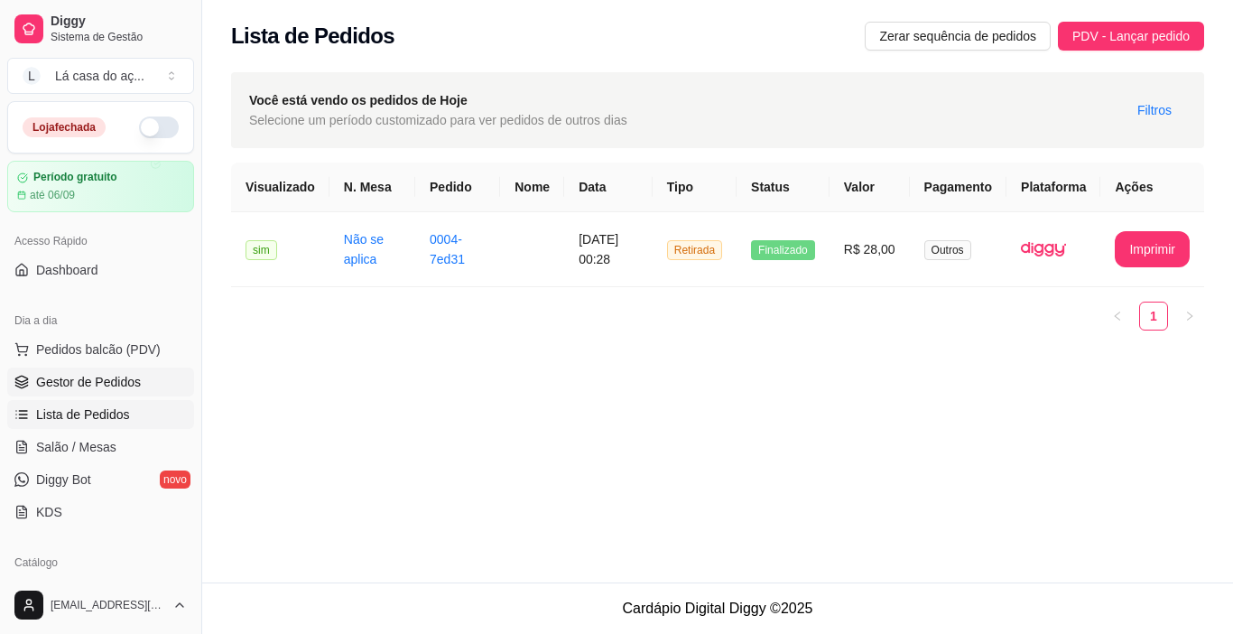
click at [137, 378] on span "Gestor de Pedidos" at bounding box center [88, 382] width 105 height 18
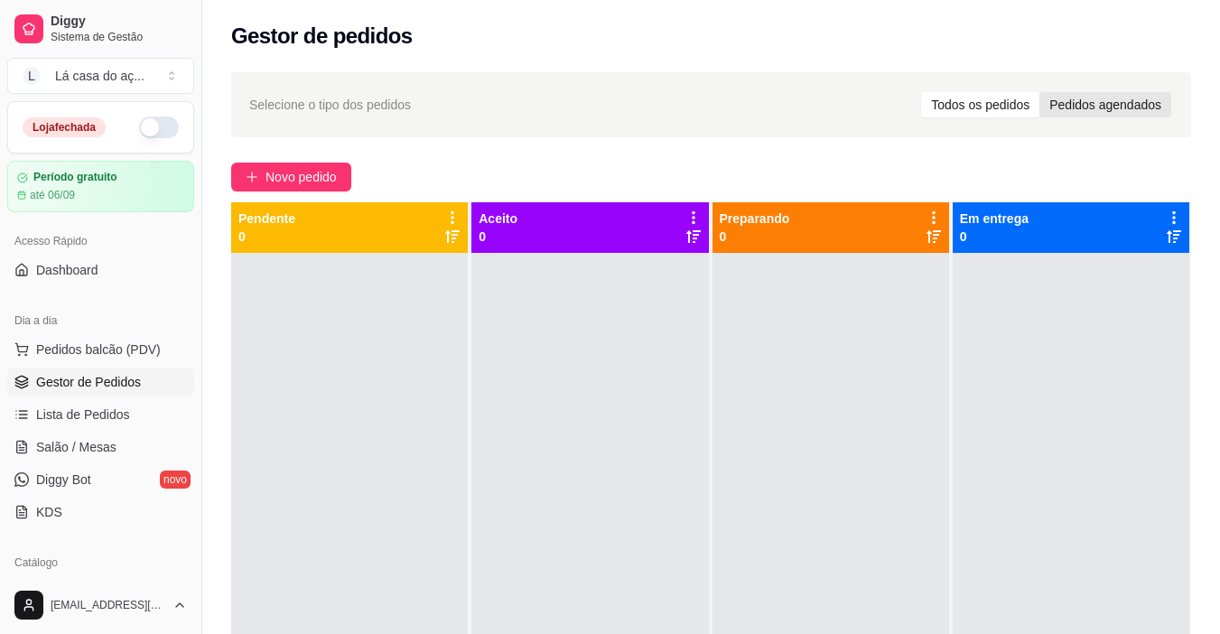
click at [1094, 107] on div "Pedidos agendados" at bounding box center [1105, 104] width 132 height 25
click at [1039, 92] on input "Pedidos agendados" at bounding box center [1039, 92] width 0 height 0
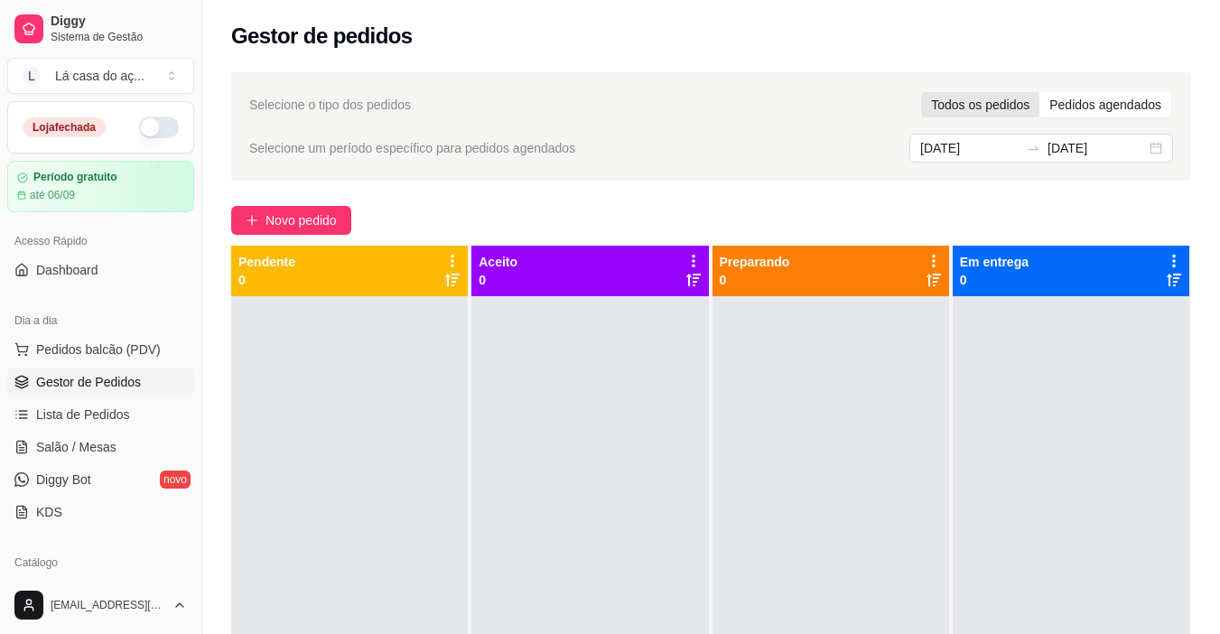
click at [986, 112] on div "Todos os pedidos" at bounding box center [980, 104] width 118 height 25
click at [921, 92] on input "Todos os pedidos" at bounding box center [921, 92] width 0 height 0
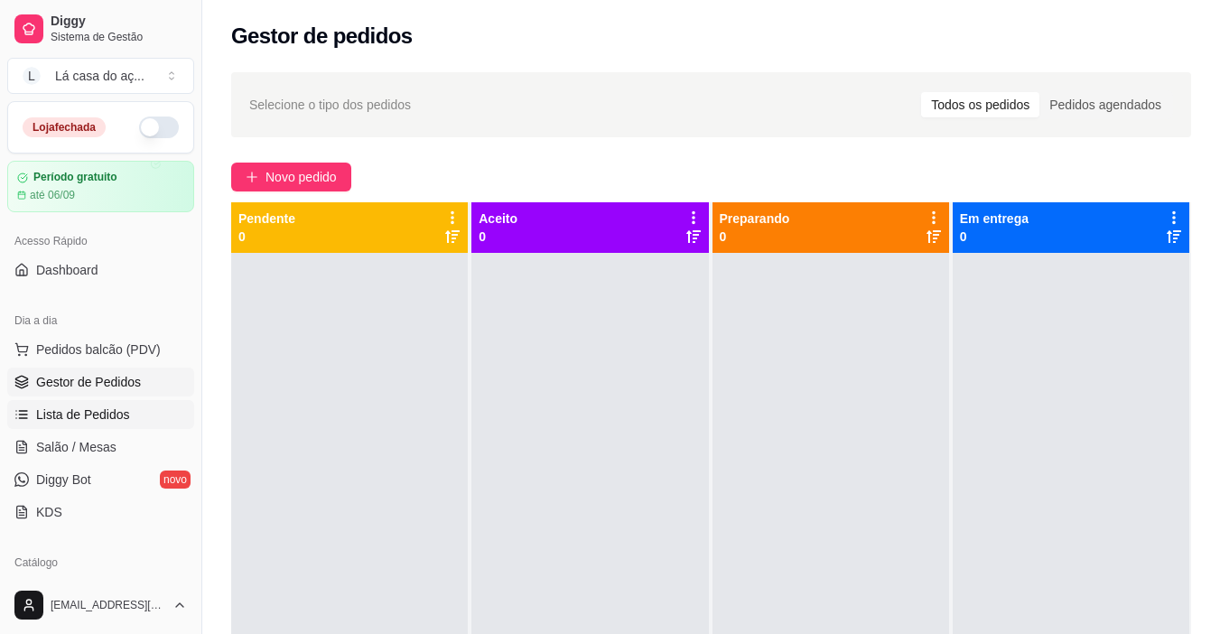
click at [125, 414] on span "Lista de Pedidos" at bounding box center [83, 414] width 94 height 18
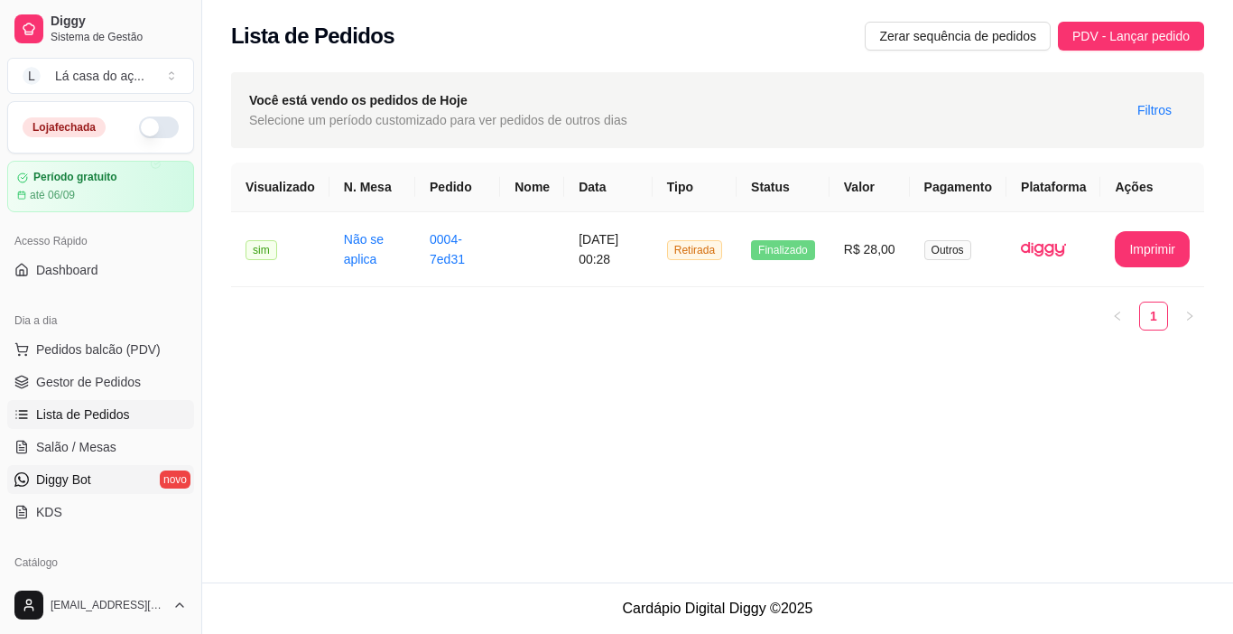
click at [89, 473] on span "Diggy Bot" at bounding box center [63, 479] width 55 height 18
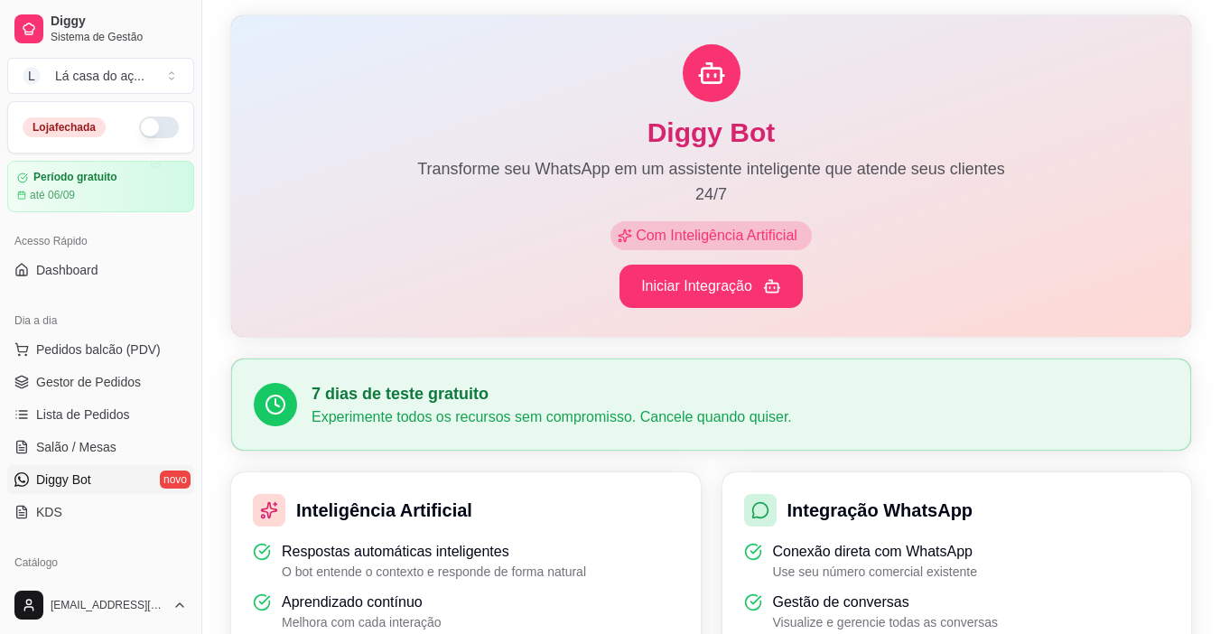
scroll to position [81, 0]
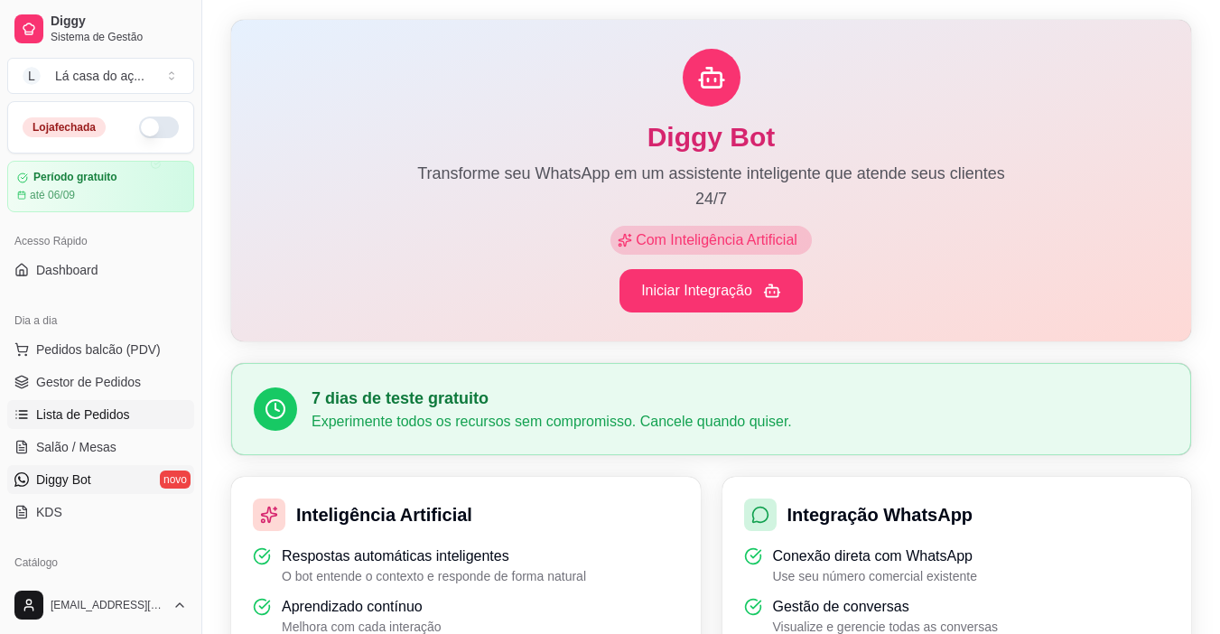
click at [81, 421] on span "Lista de Pedidos" at bounding box center [83, 414] width 94 height 18
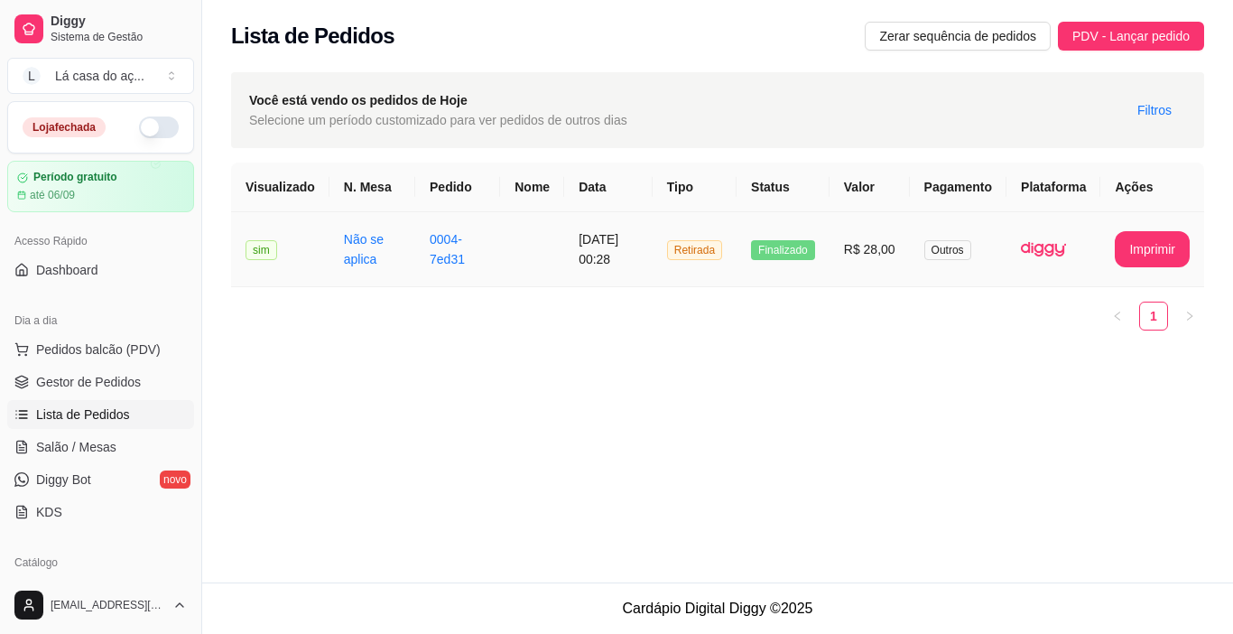
click at [884, 250] on td "R$ 28,00" at bounding box center [870, 249] width 80 height 75
click at [131, 355] on span "Pedidos balcão (PDV)" at bounding box center [98, 349] width 125 height 18
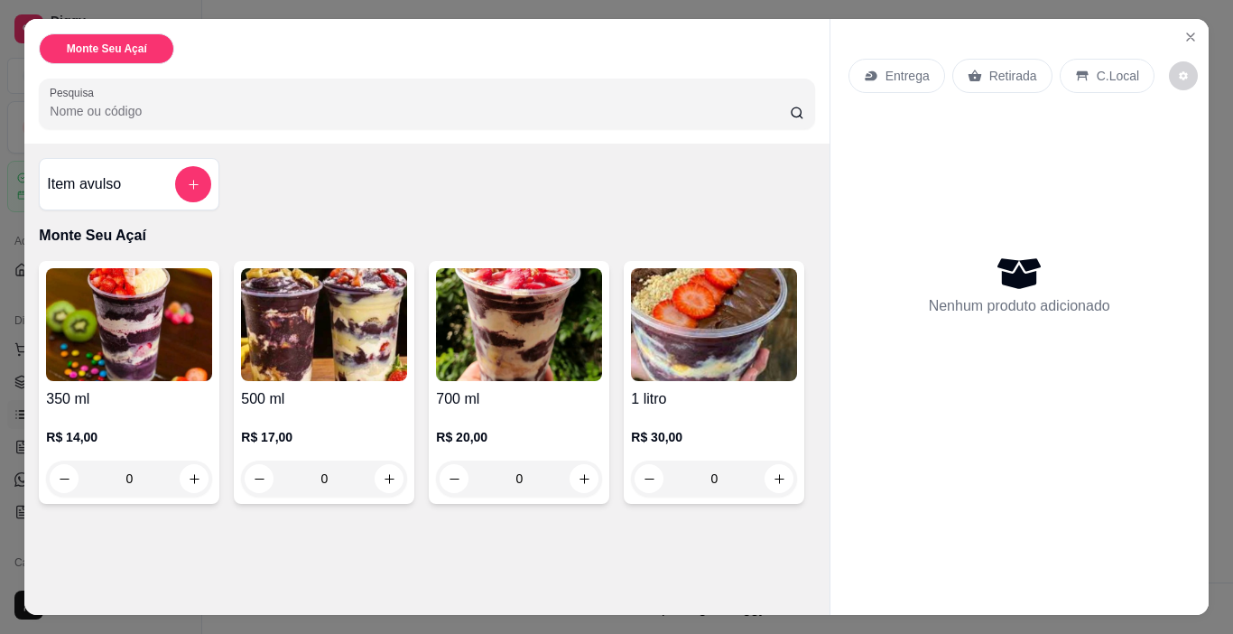
click at [906, 76] on p "Entrega" at bounding box center [908, 76] width 44 height 18
click at [1184, 30] on icon "Close" at bounding box center [1191, 37] width 14 height 14
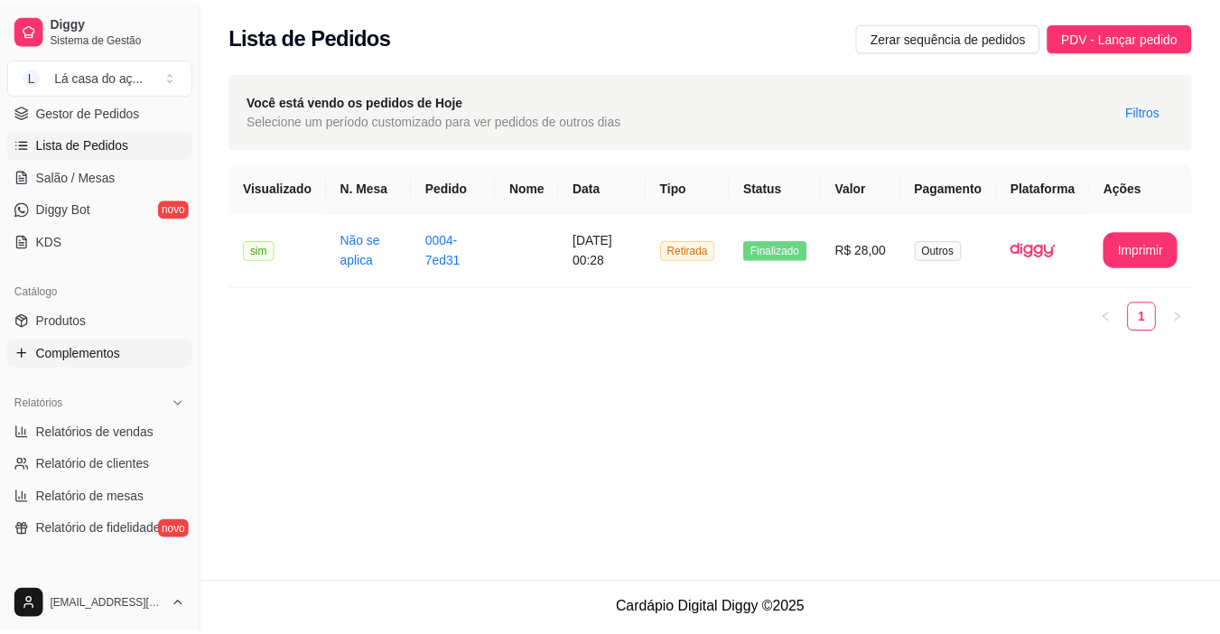
scroll to position [361, 0]
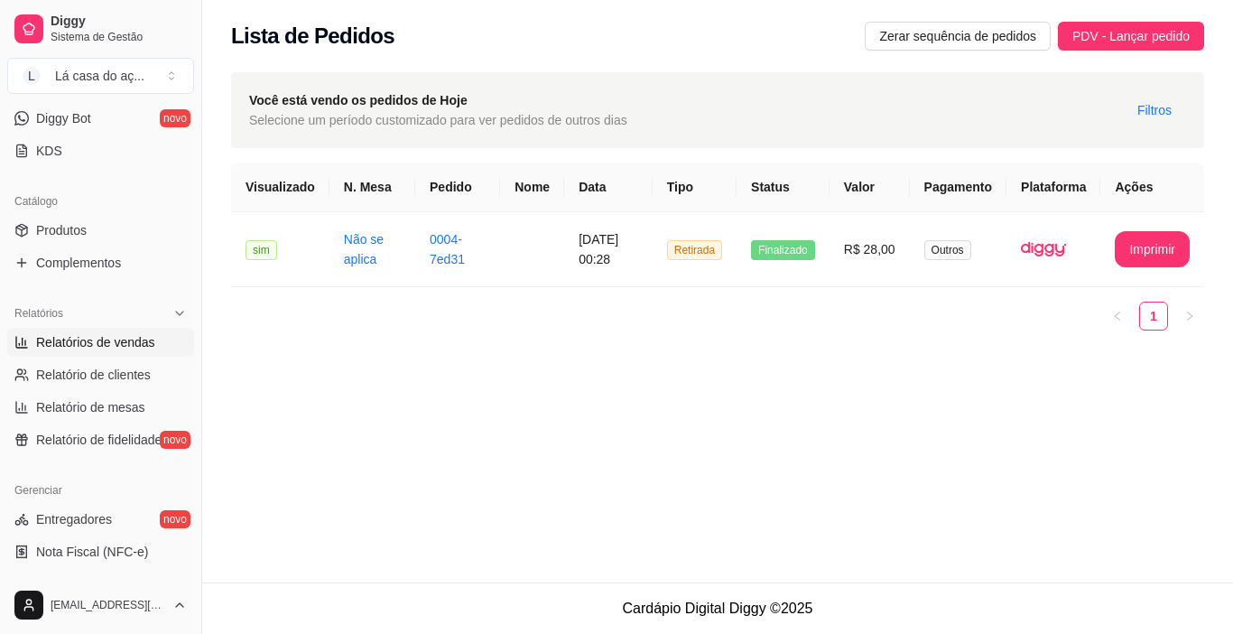
click at [118, 341] on span "Relatórios de vendas" at bounding box center [95, 342] width 119 height 18
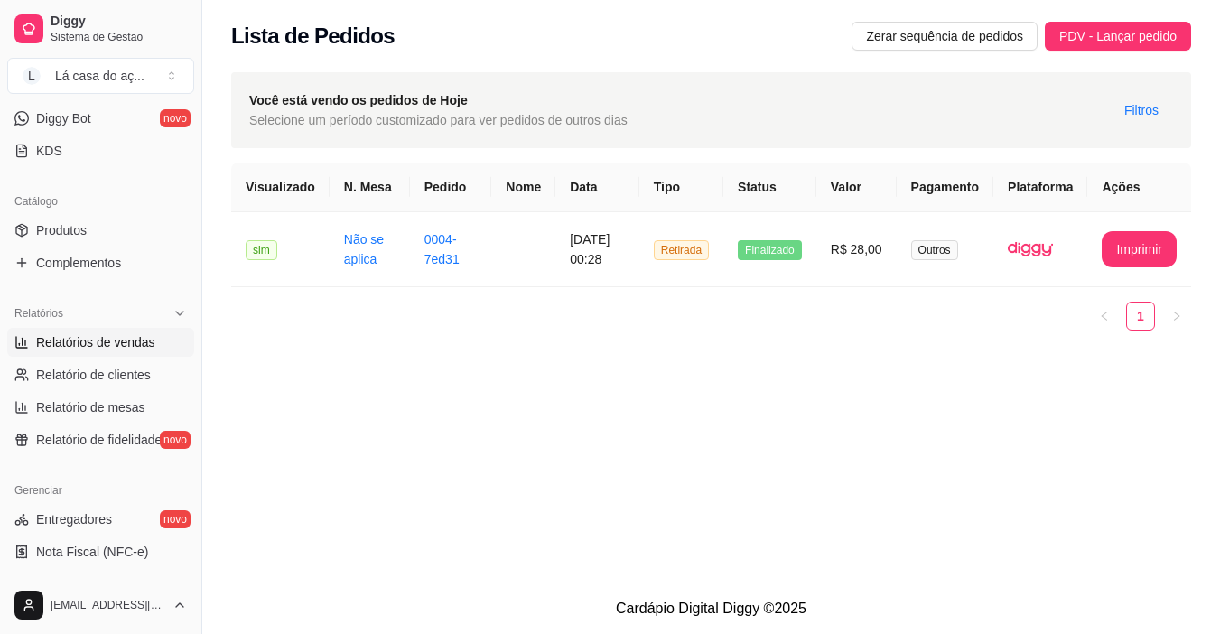
select select "ALL"
select select "0"
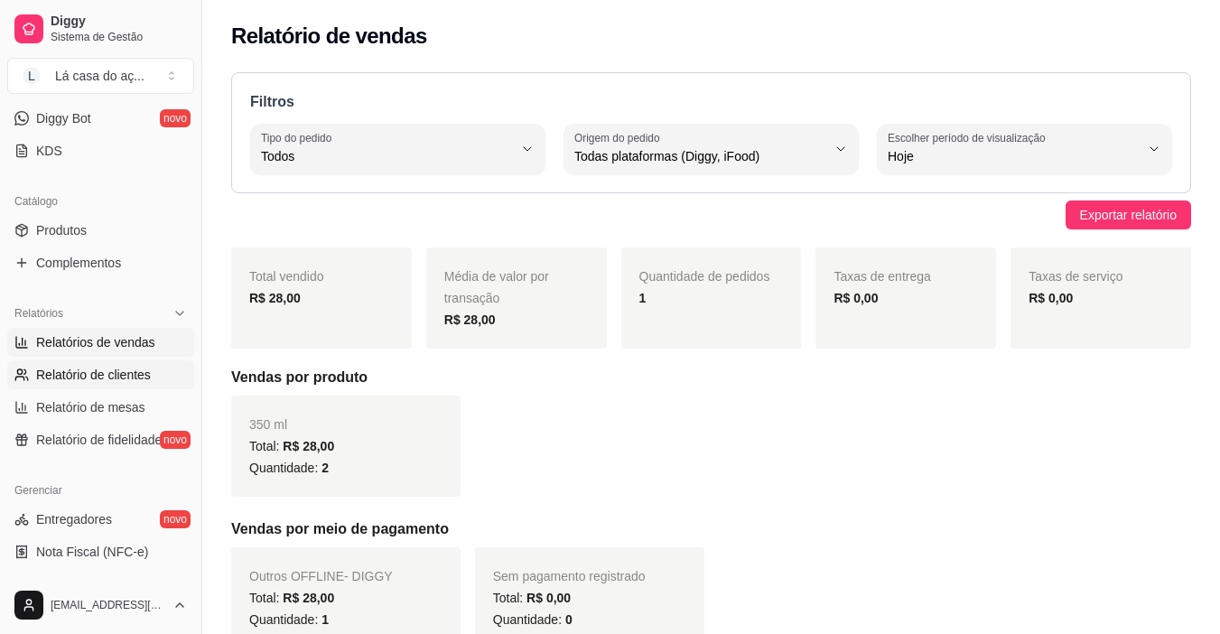
click at [107, 372] on span "Relatório de clientes" at bounding box center [93, 375] width 115 height 18
select select "30"
select select "HIGHEST_TOTAL_SPENT_WITH_ORDERS"
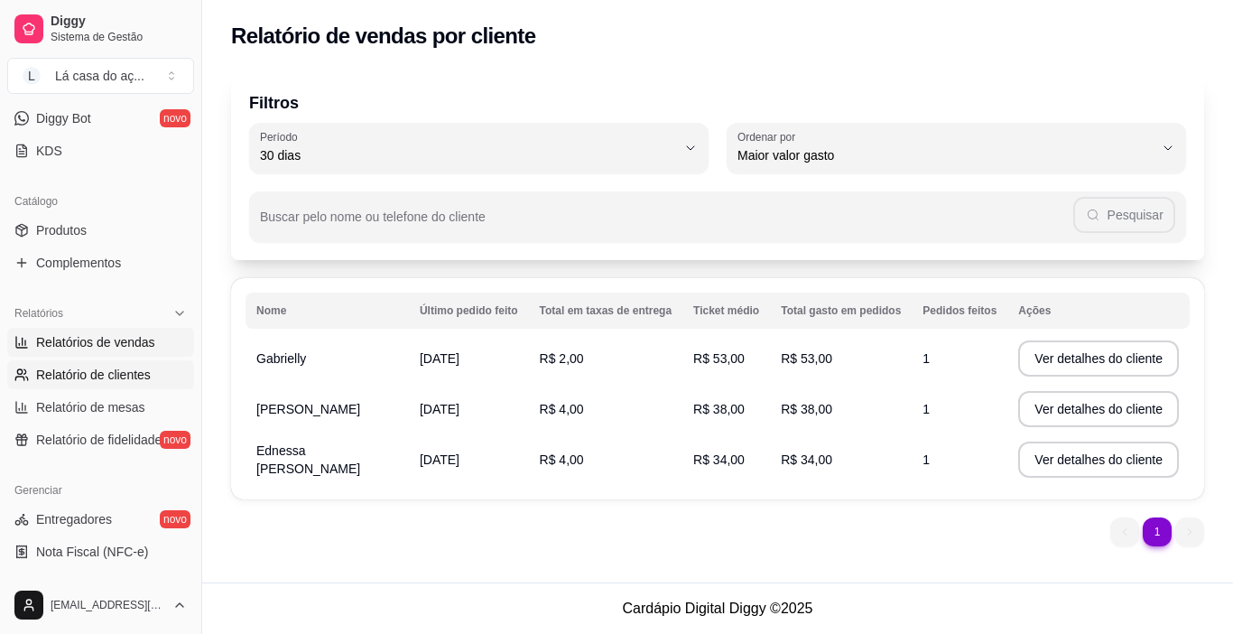
click at [117, 339] on span "Relatórios de vendas" at bounding box center [95, 342] width 119 height 18
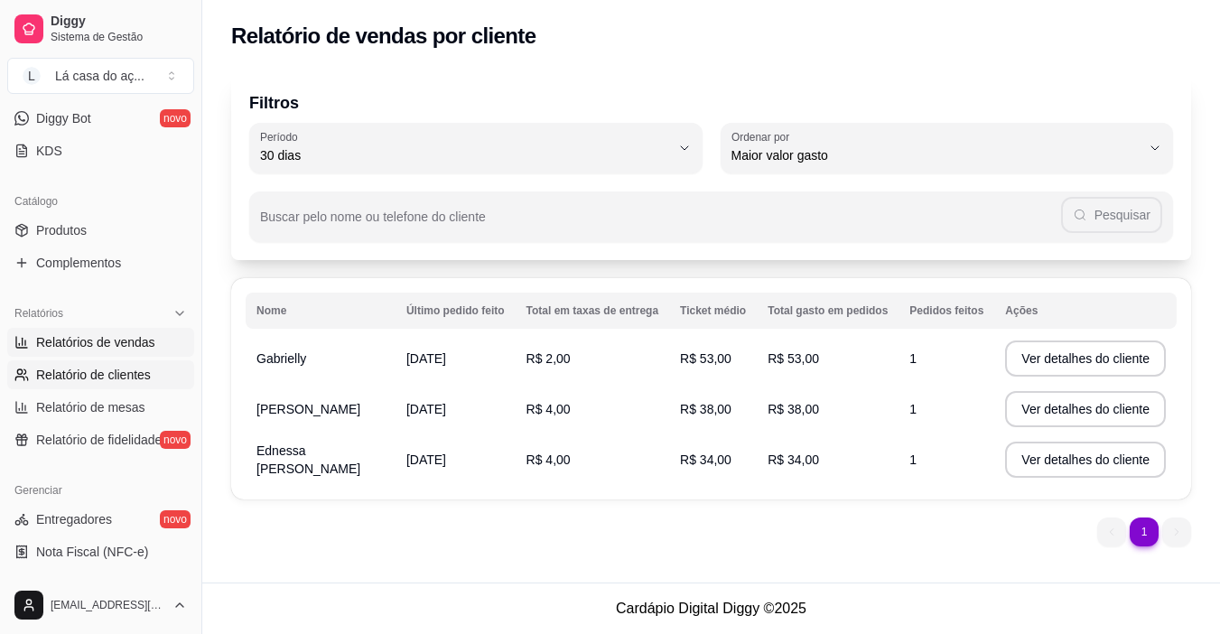
select select "ALL"
select select "0"
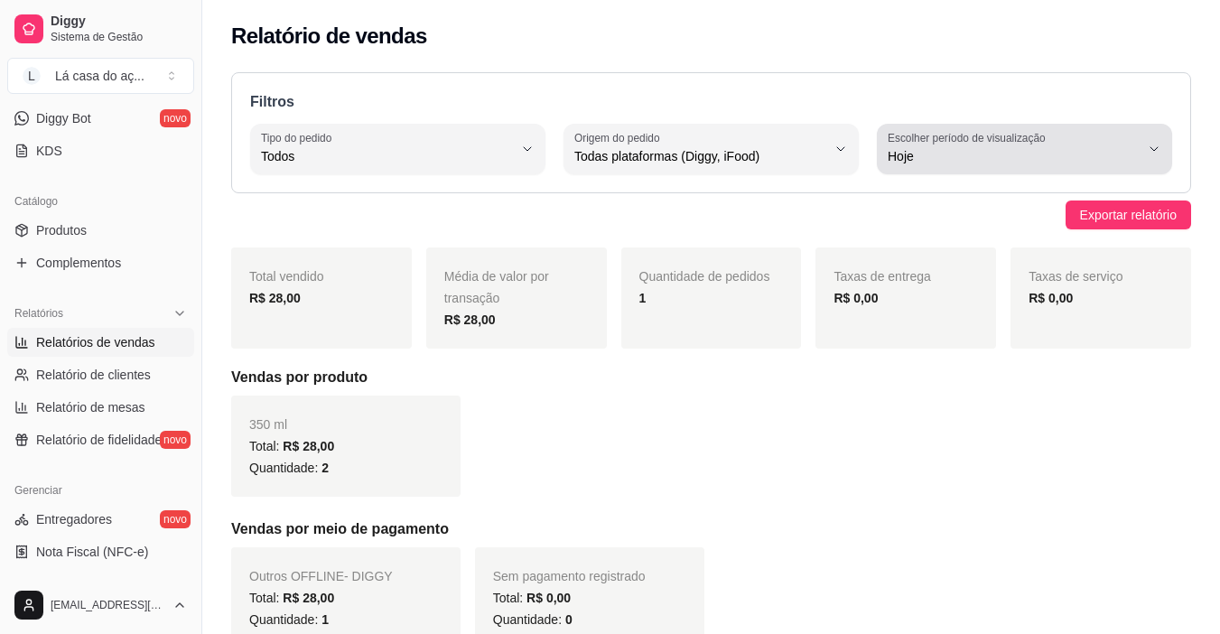
click at [1152, 152] on icon "button" at bounding box center [1154, 149] width 14 height 14
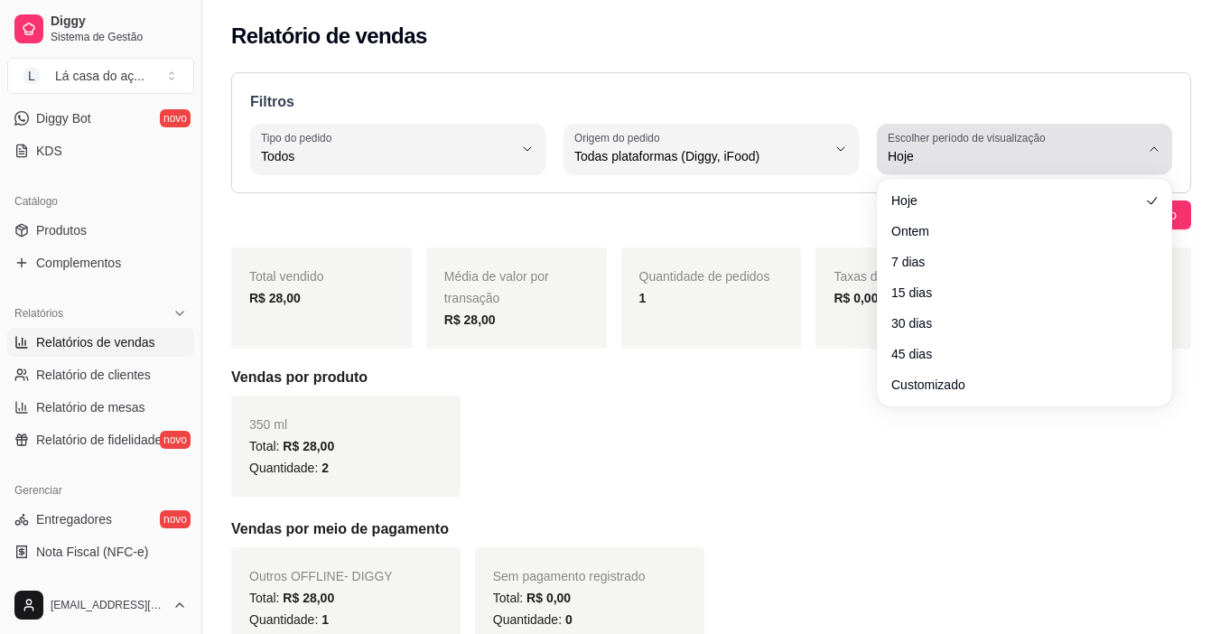
click at [1151, 152] on icon "button" at bounding box center [1154, 149] width 14 height 14
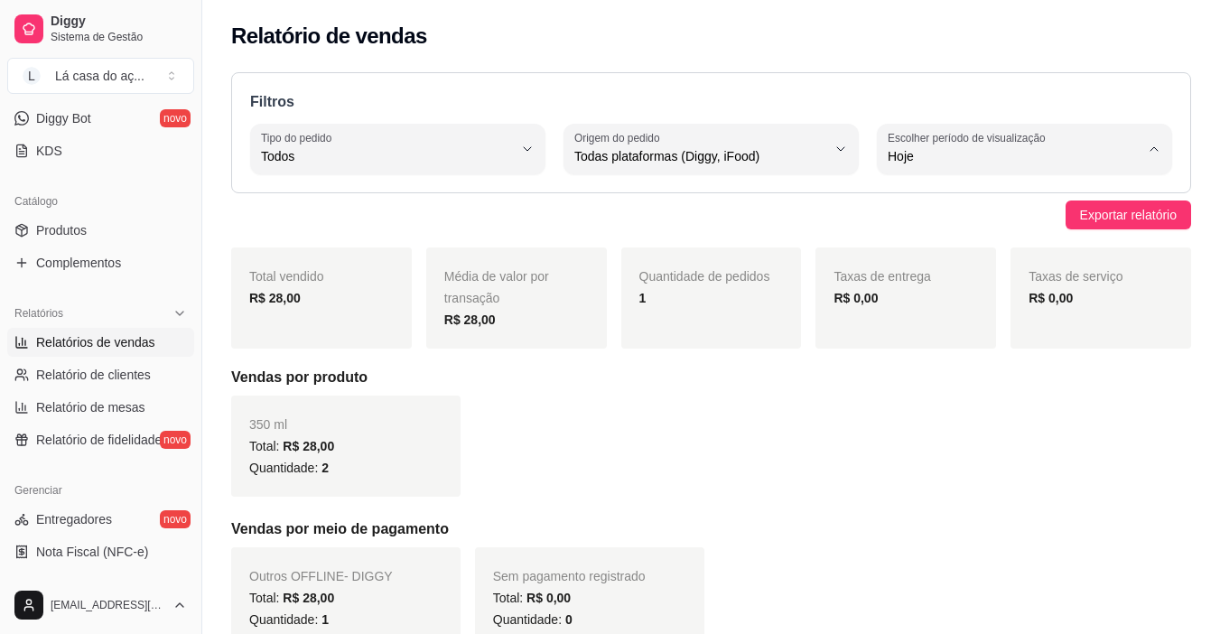
click at [769, 461] on div "350 ml Total: R$ 28,00 Quantidade: 2" at bounding box center [711, 445] width 960 height 101
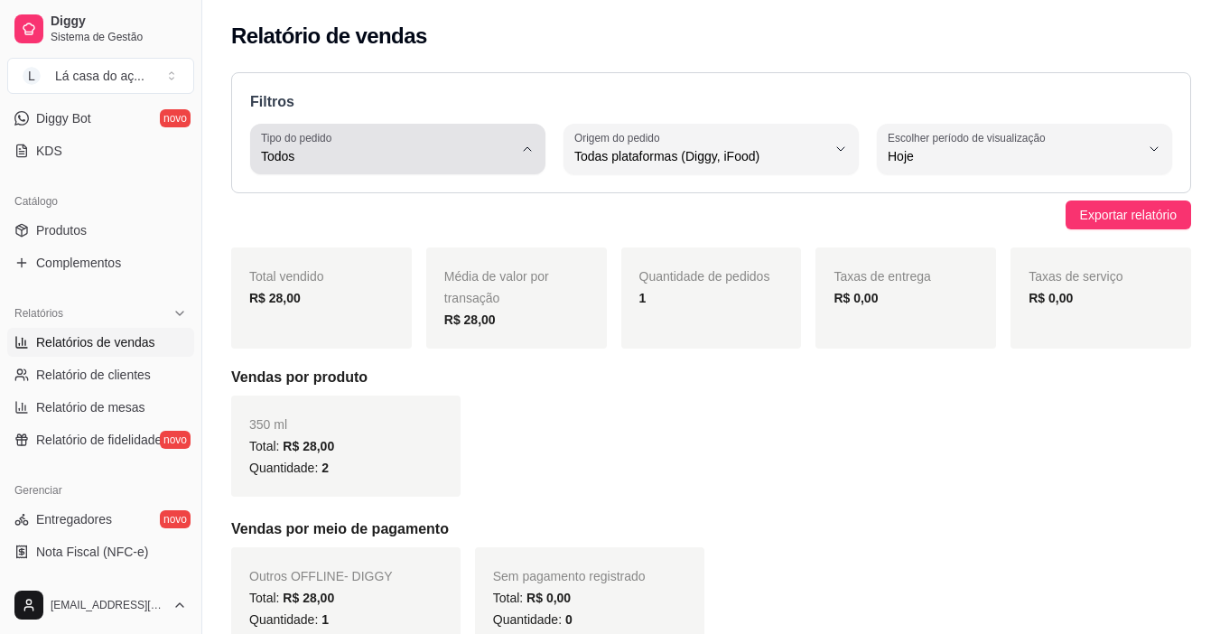
click at [528, 152] on icon "button" at bounding box center [527, 149] width 14 height 14
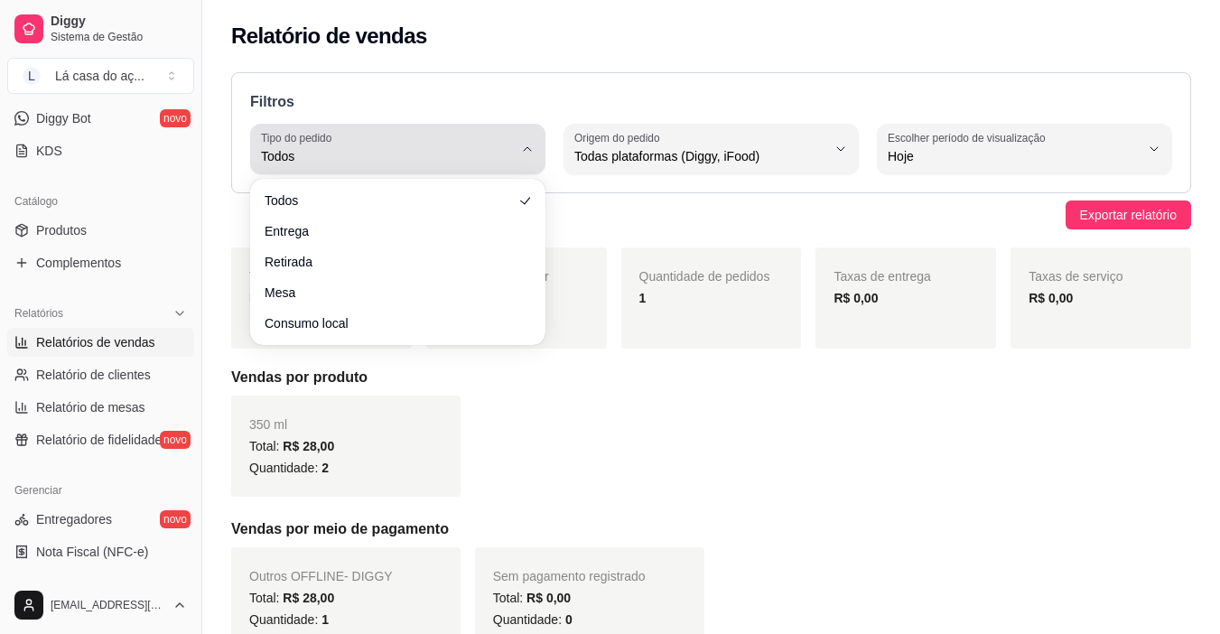
click at [528, 152] on icon "button" at bounding box center [527, 149] width 14 height 14
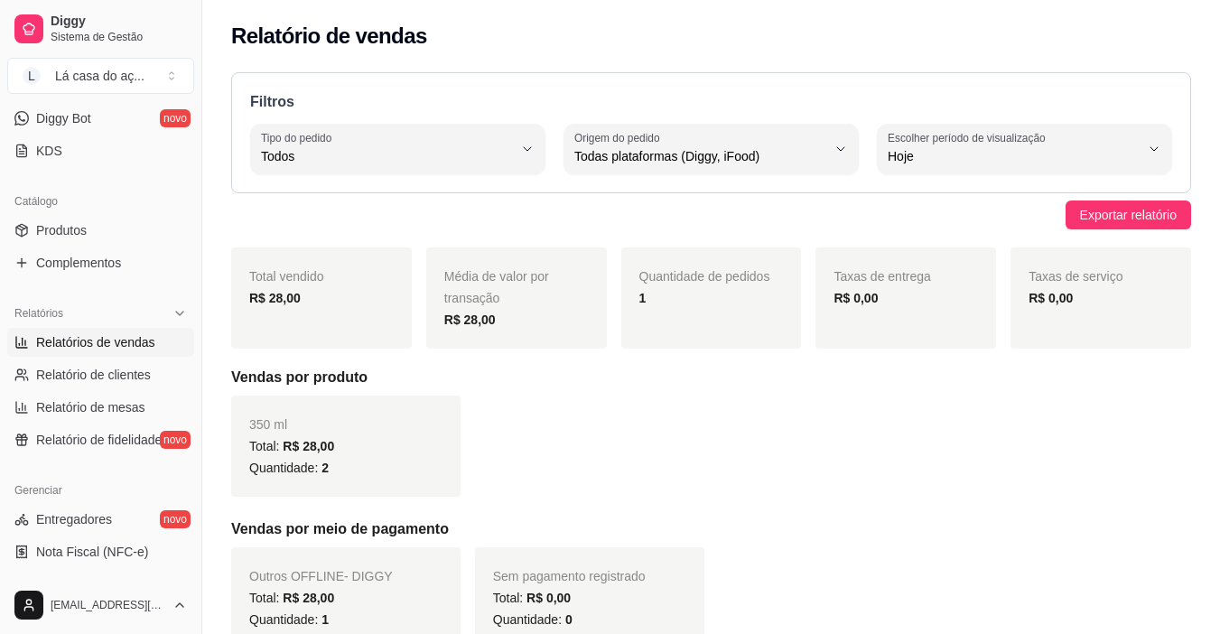
drag, startPoint x: 781, startPoint y: 474, endPoint x: 805, endPoint y: 372, distance: 104.9
click at [784, 474] on div "350 ml Total: R$ 28,00 Quantidade: 2" at bounding box center [711, 445] width 960 height 101
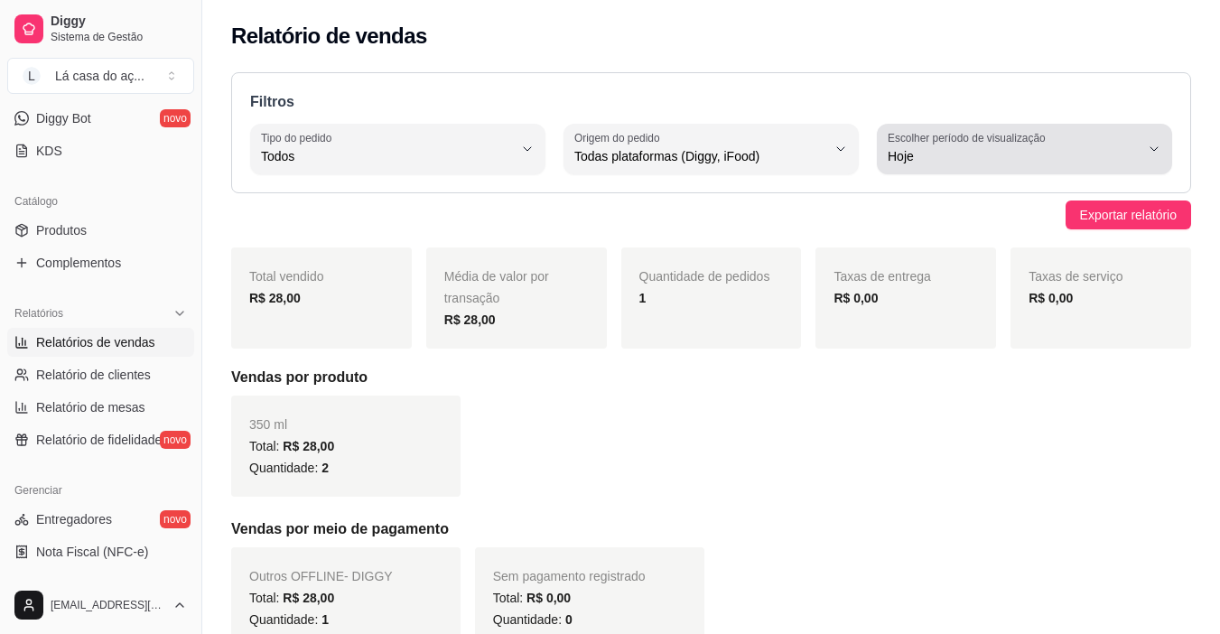
click at [1149, 139] on button "Escolher período de visualização Hoje" at bounding box center [1024, 149] width 295 height 51
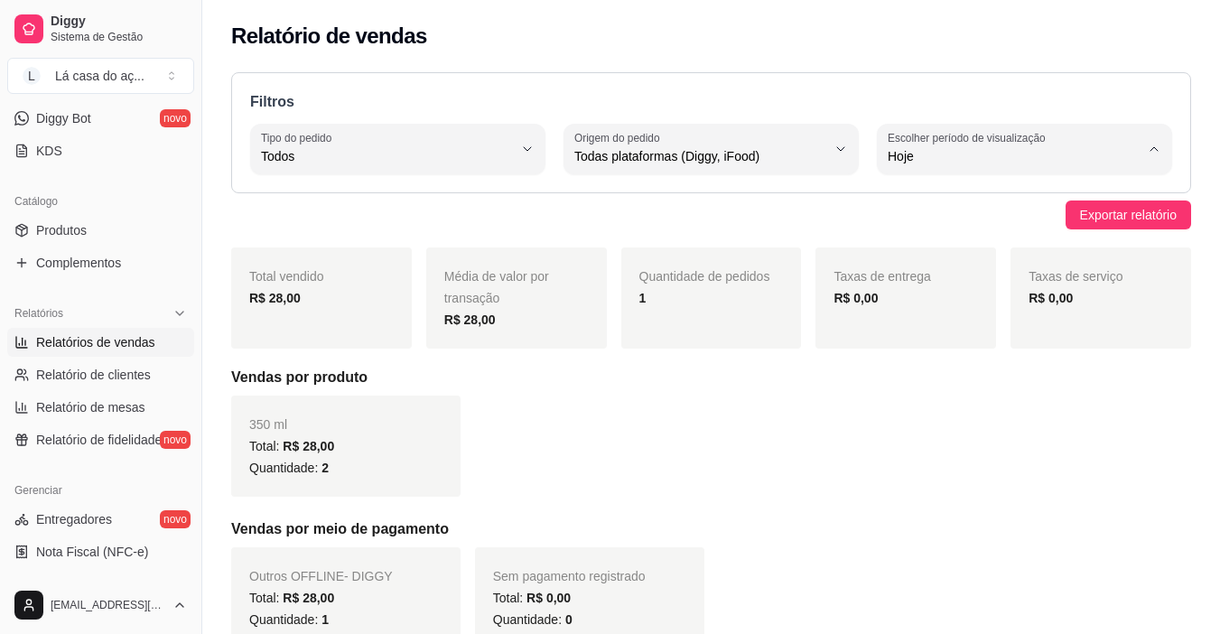
click at [933, 237] on span "Ontem" at bounding box center [1015, 228] width 238 height 17
type input "1"
select select "1"
